Goal: Information Seeking & Learning: Learn about a topic

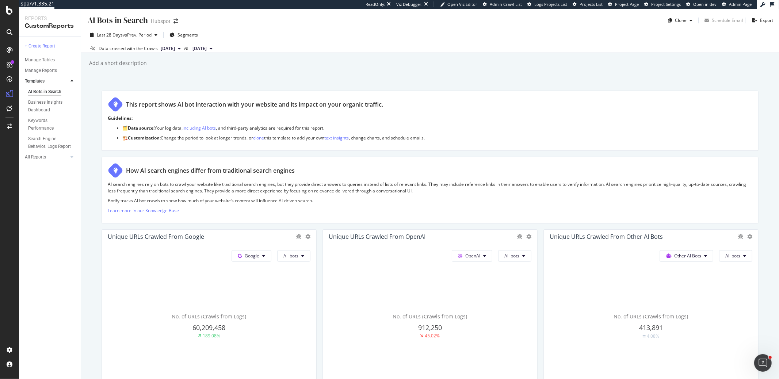
click at [535, 97] on div "This report shows AI bot interaction with your website and its impact on your o…" at bounding box center [430, 104] width 645 height 15
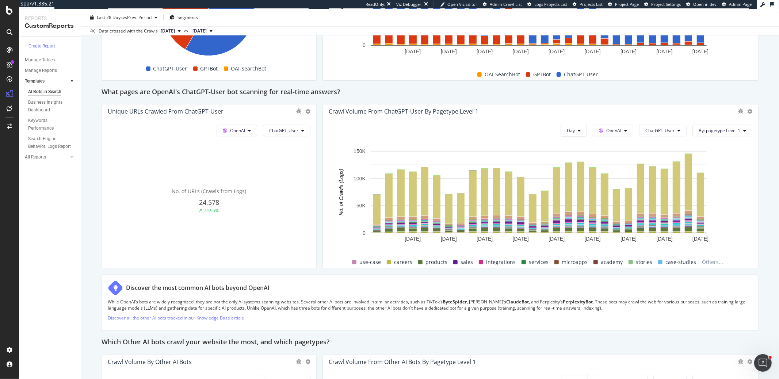
scroll to position [799, 0]
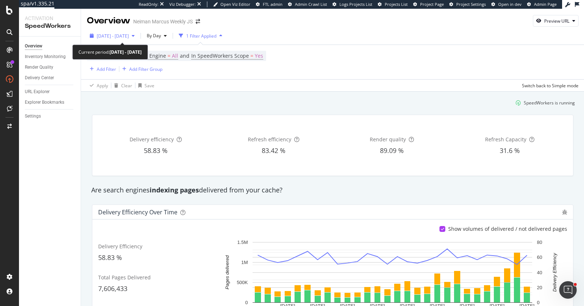
click at [122, 37] on span "[DATE] - [DATE]" at bounding box center [113, 36] width 32 height 6
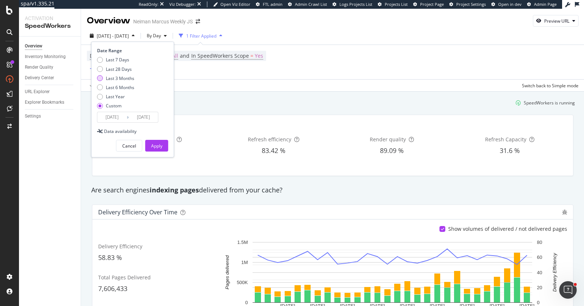
click at [116, 77] on div "Last 3 Months" at bounding box center [120, 78] width 28 height 6
type input "[DATE]"
click at [150, 143] on button "Apply" at bounding box center [156, 146] width 23 height 12
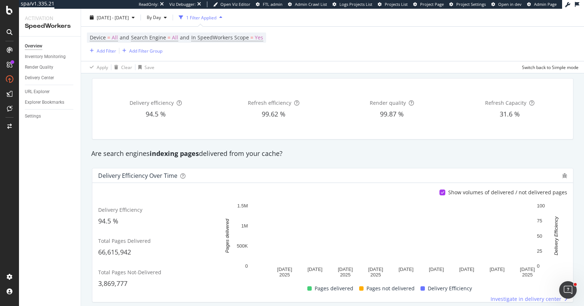
scroll to position [38, 0]
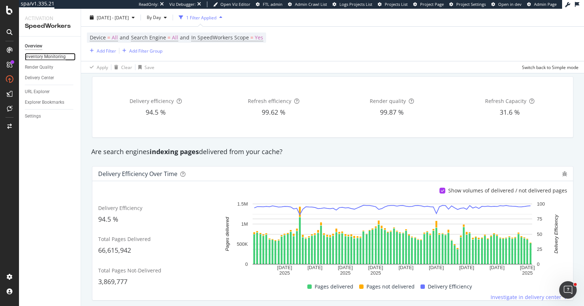
click at [47, 57] on div "Inventory Monitoring" at bounding box center [45, 57] width 41 height 8
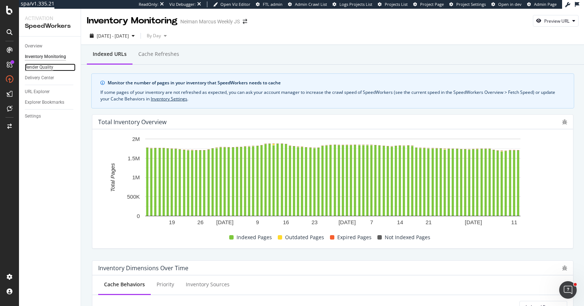
click at [34, 65] on div "Render Quality" at bounding box center [39, 68] width 28 height 8
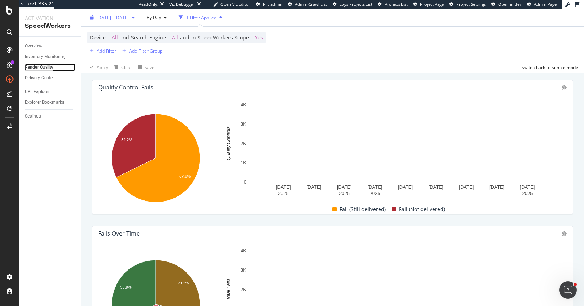
scroll to position [75, 0]
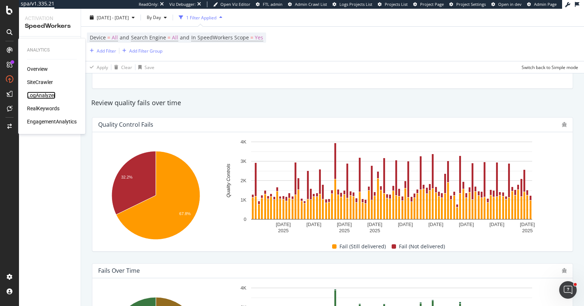
click at [43, 95] on div "LogAnalyzer" at bounding box center [41, 95] width 28 height 7
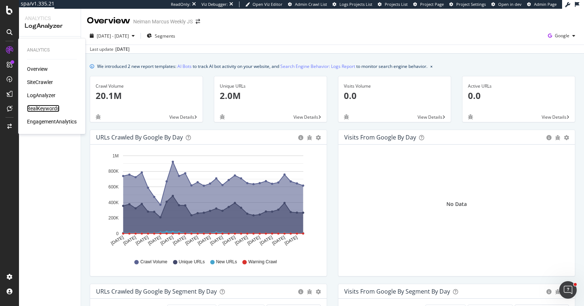
click at [40, 107] on div "RealKeywords" at bounding box center [43, 108] width 33 height 7
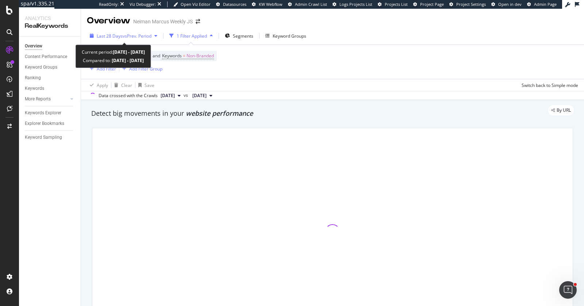
click at [117, 35] on span "Last 28 Days" at bounding box center [110, 36] width 26 height 6
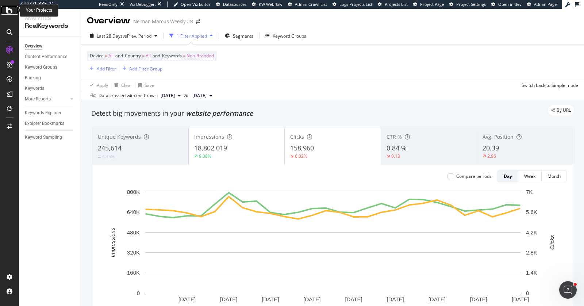
click at [7, 11] on icon at bounding box center [9, 10] width 7 height 9
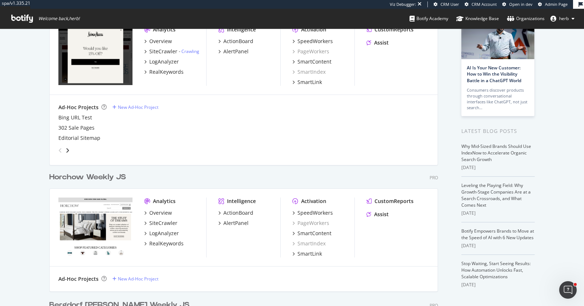
scroll to position [76, 0]
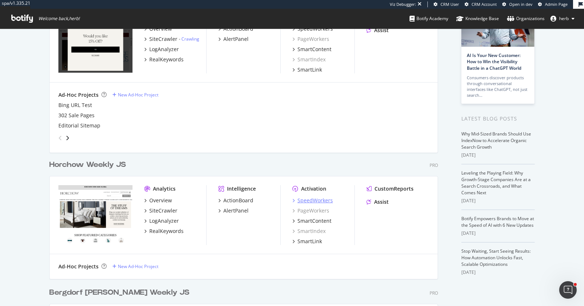
click at [325, 198] on div "SpeedWorkers" at bounding box center [315, 200] width 35 height 7
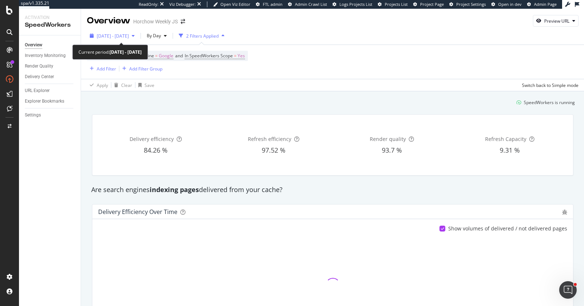
click at [108, 35] on span "2025 Jul. 17th - Aug. 13th" at bounding box center [113, 36] width 32 height 6
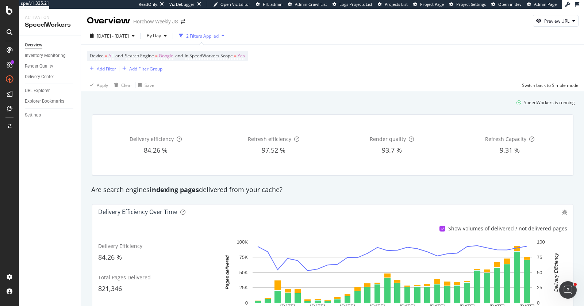
click at [253, 102] on div "SpeedWorkers is running" at bounding box center [333, 102] width 491 height 12
click at [126, 37] on span "2025 Jul. 17th - Aug. 13th" at bounding box center [113, 36] width 32 height 6
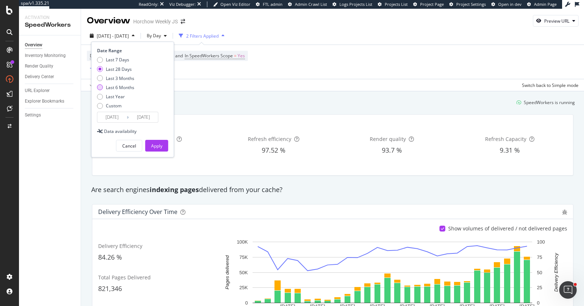
click at [122, 84] on div "Last 6 Months" at bounding box center [120, 87] width 28 height 6
type input "2025/02/14"
click at [155, 144] on div "Apply" at bounding box center [156, 146] width 11 height 6
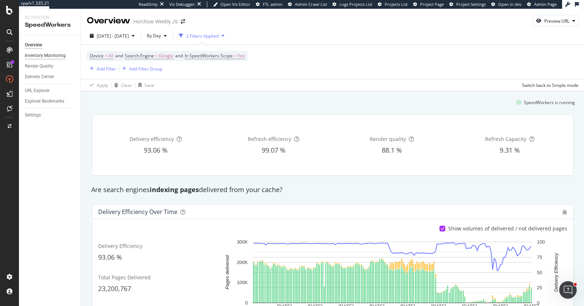
click at [55, 53] on div "Inventory Monitoring" at bounding box center [45, 56] width 41 height 8
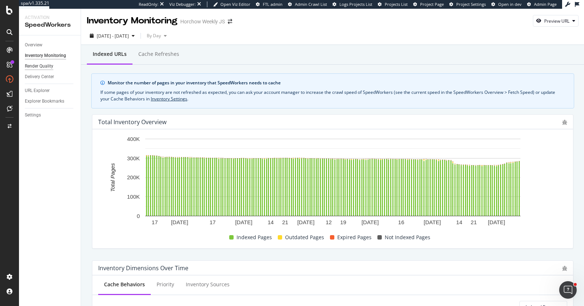
click at [50, 63] on div "Render Quality" at bounding box center [39, 66] width 28 height 8
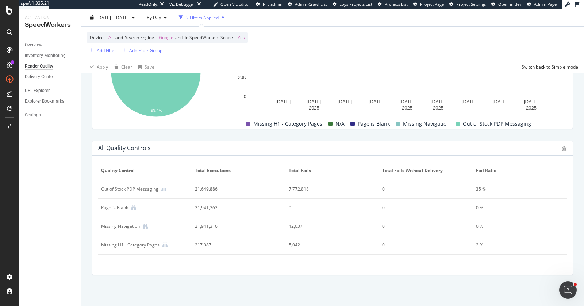
scroll to position [305, 0]
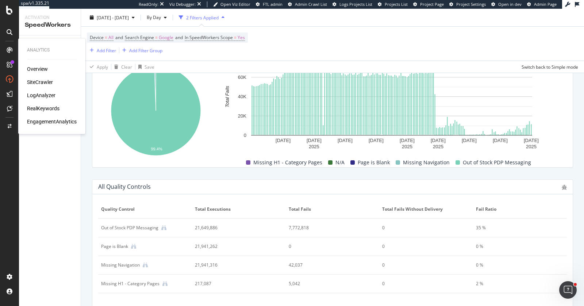
click at [49, 108] on div "RealKeywords" at bounding box center [43, 108] width 33 height 7
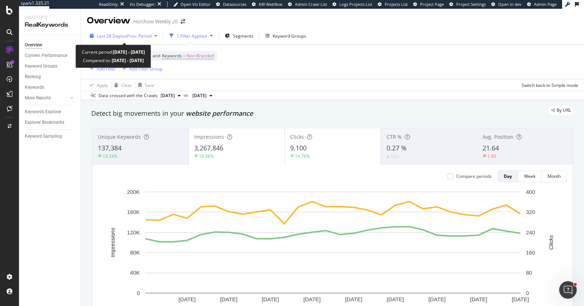
click at [137, 35] on span "vs Prev. Period" at bounding box center [137, 36] width 29 height 6
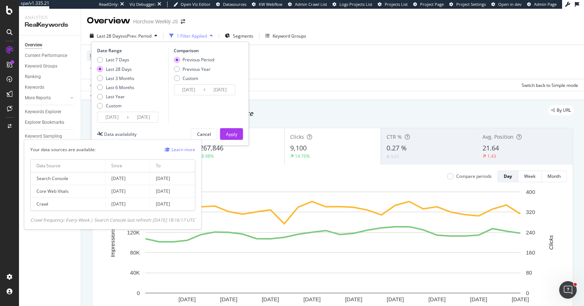
click at [121, 134] on div "Data availability" at bounding box center [120, 134] width 33 height 6
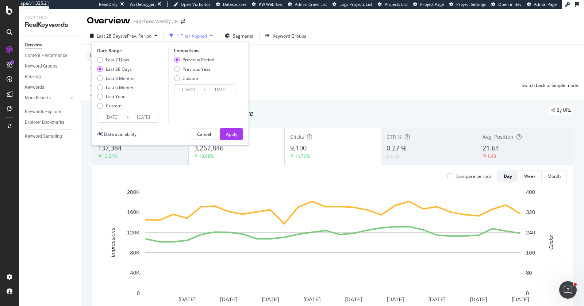
click at [45, 189] on div "Overview Content Performance Keyword Groups Ranking Keywords More Reports Count…" at bounding box center [50, 170] width 62 height 271
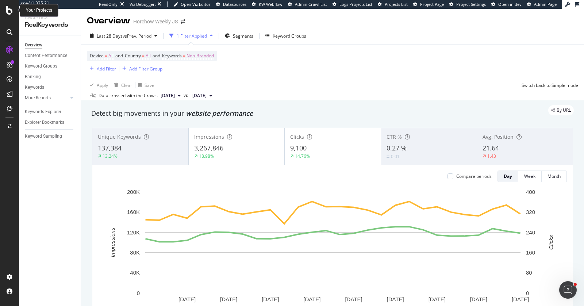
click at [8, 10] on icon at bounding box center [9, 10] width 7 height 9
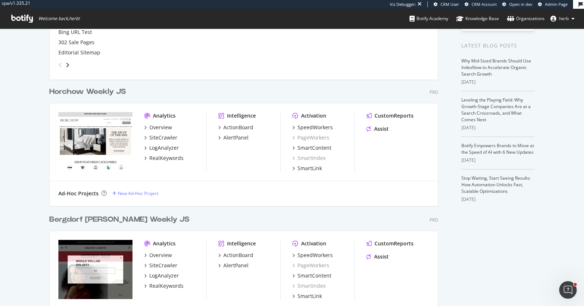
scroll to position [218, 0]
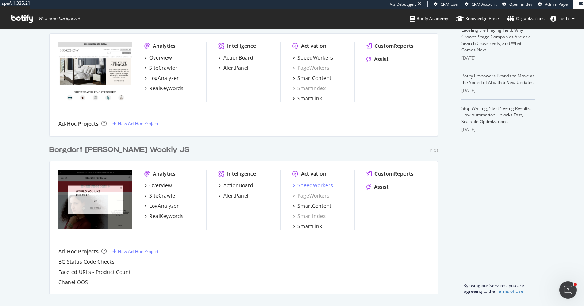
click at [323, 184] on div "SpeedWorkers" at bounding box center [315, 185] width 35 height 7
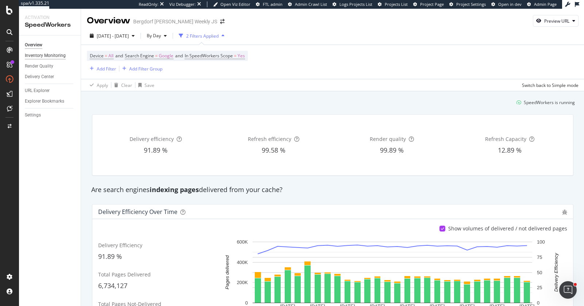
click at [54, 52] on div "Inventory Monitoring" at bounding box center [45, 56] width 41 height 8
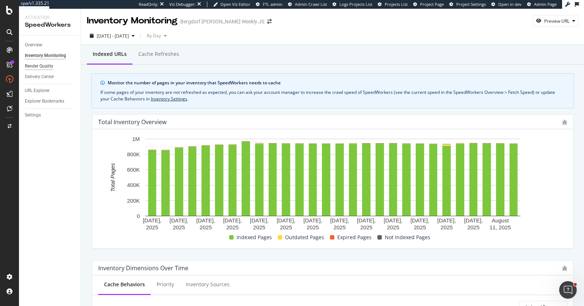
click at [33, 65] on div "Render Quality" at bounding box center [39, 66] width 28 height 8
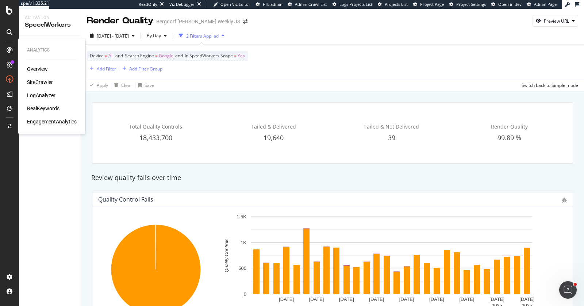
click at [49, 109] on div "RealKeywords" at bounding box center [43, 108] width 33 height 7
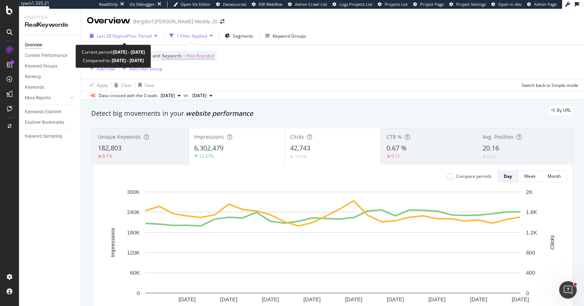
click at [131, 35] on span "vs Prev. Period" at bounding box center [137, 36] width 29 height 6
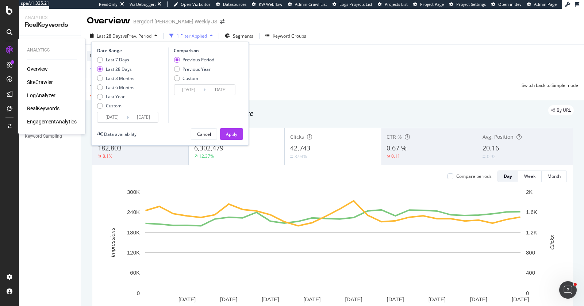
click at [58, 123] on div "EngagementAnalytics" at bounding box center [52, 121] width 50 height 7
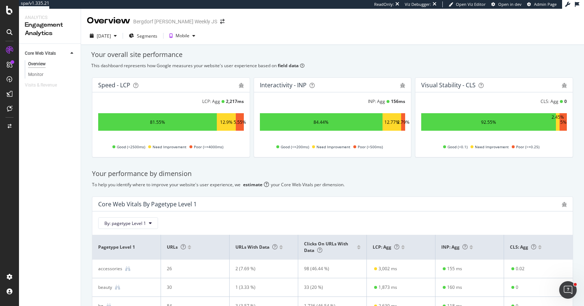
drag, startPoint x: 57, startPoint y: 125, endPoint x: 57, endPoint y: 112, distance: 12.4
click at [57, 112] on div "Core Web Vitals Overview Monitor Visits & Revenue" at bounding box center [50, 175] width 62 height 262
click at [48, 87] on div "Visits & Revenue" at bounding box center [41, 85] width 32 height 8
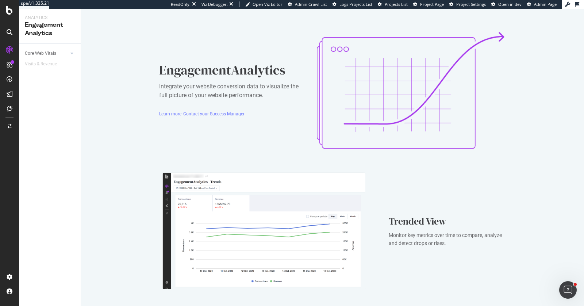
click at [8, 17] on div at bounding box center [9, 153] width 19 height 306
click at [8, 11] on icon at bounding box center [9, 10] width 7 height 9
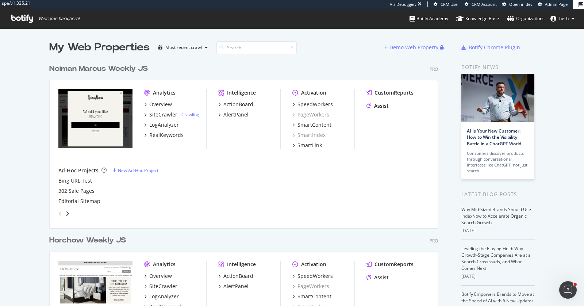
scroll to position [458, 395]
click at [109, 70] on div "Neiman Marcus Weekly JS" at bounding box center [98, 69] width 99 height 11
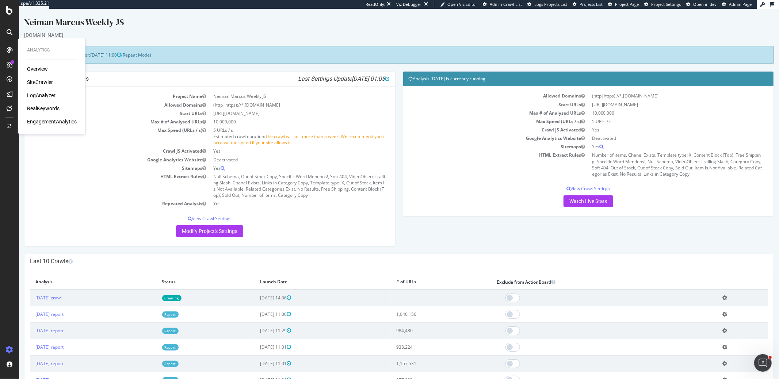
click at [56, 125] on div "EngagementAnalytics" at bounding box center [52, 121] width 50 height 7
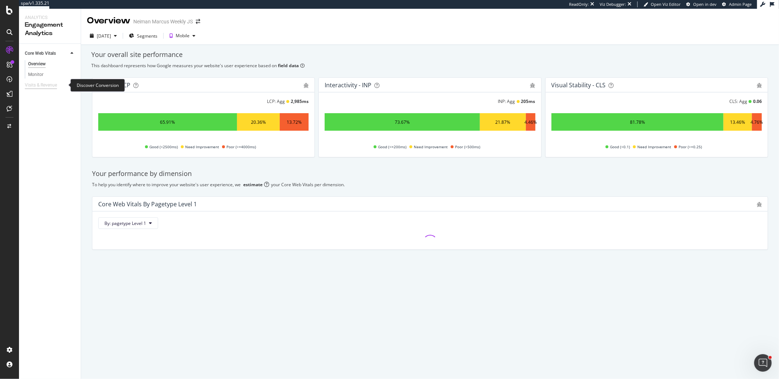
click at [43, 88] on div "Visits & Revenue" at bounding box center [41, 85] width 32 height 8
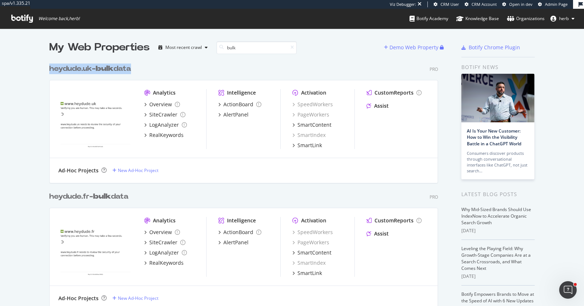
scroll to position [300, 572]
